Goal: Task Accomplishment & Management: Manage account settings

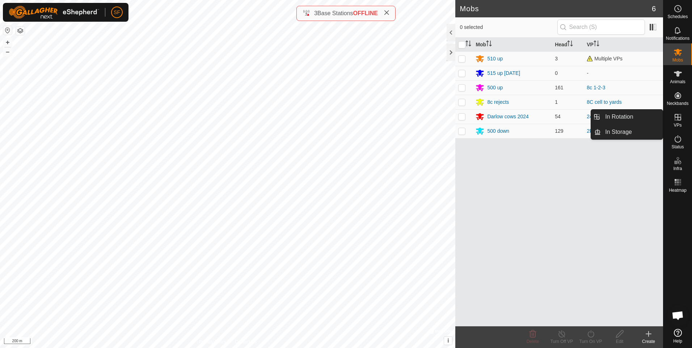
click at [677, 120] on icon at bounding box center [678, 117] width 7 height 7
click at [619, 117] on link "In Rotation" at bounding box center [632, 117] width 62 height 14
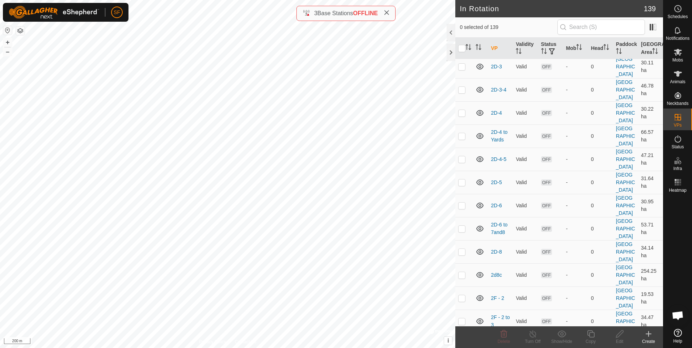
scroll to position [1882, 0]
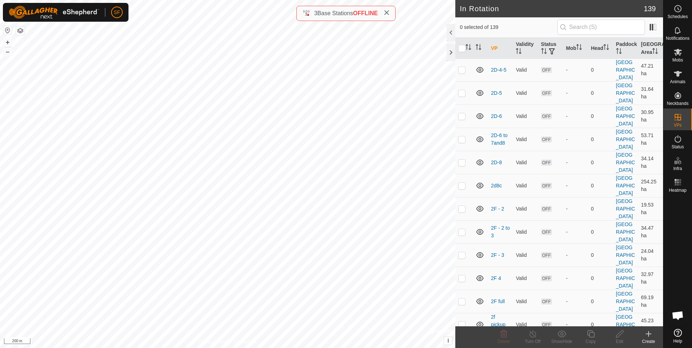
checkbox input "false"
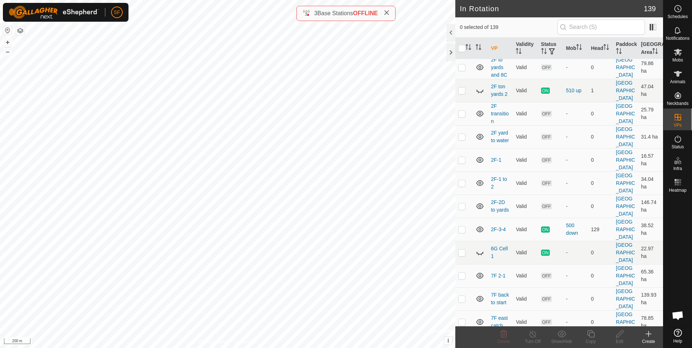
scroll to position [2317, 0]
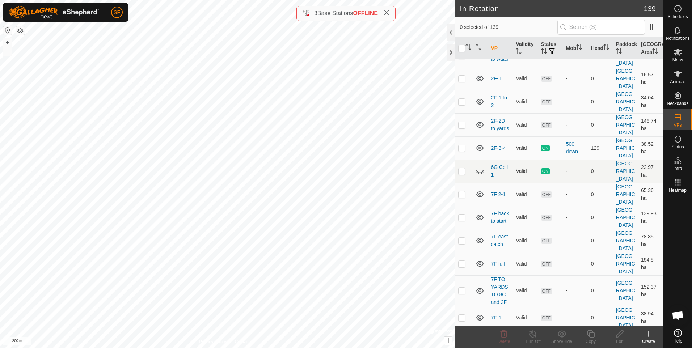
checkbox input "false"
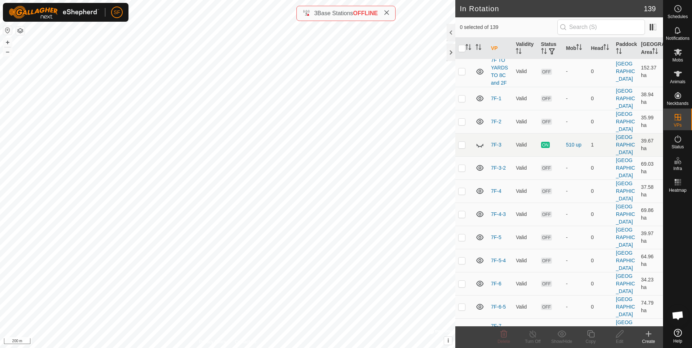
scroll to position [2570, 0]
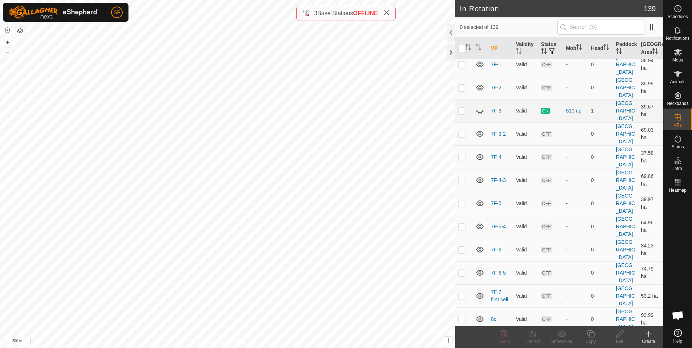
checkbox input "true"
